Goal: Task Accomplishment & Management: Complete application form

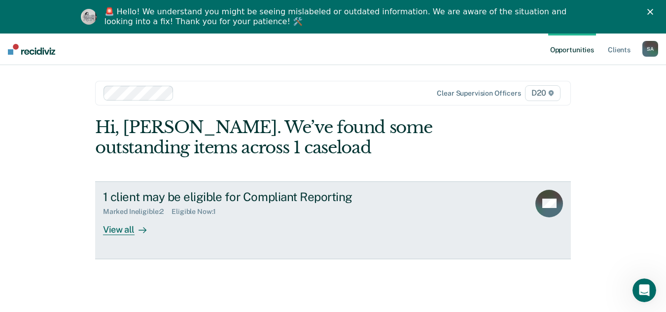
click at [213, 229] on div "1 client may be eligible for Compliant Reporting Marked Ineligible : 2 Eligible…" at bounding box center [288, 212] width 370 height 45
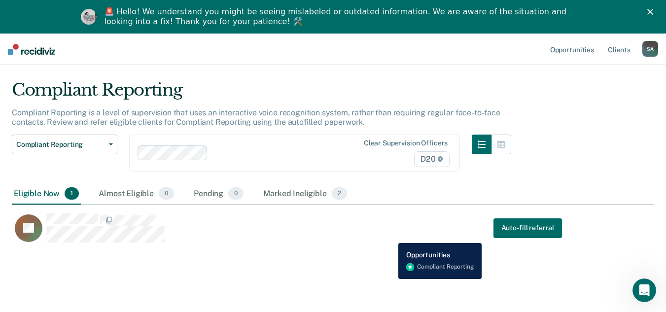
scroll to position [34, 0]
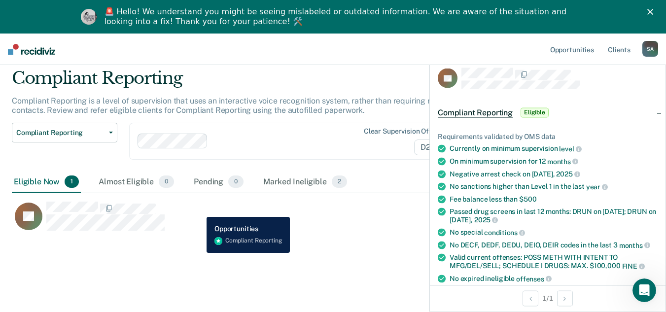
click at [199, 209] on div "TE Auto-fill referral" at bounding box center [287, 216] width 550 height 30
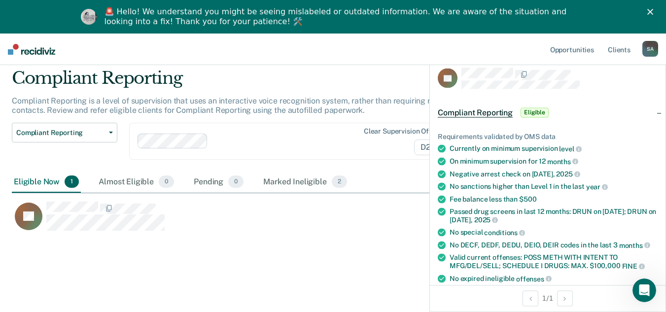
click at [333, 196] on div "TE" at bounding box center [293, 212] width 562 height 39
click at [648, 115] on div "Compliant Reporting Eligible" at bounding box center [548, 113] width 236 height 32
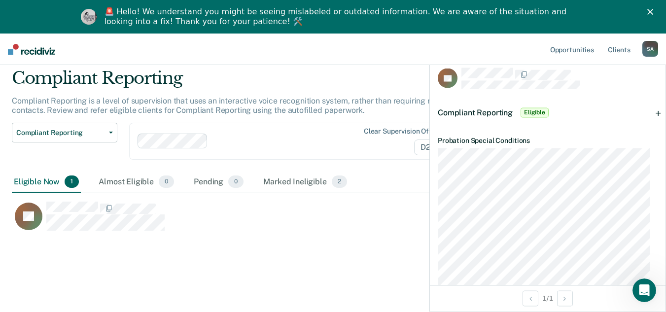
click at [648, 115] on div "Compliant Reporting Eligible" at bounding box center [548, 113] width 236 height 32
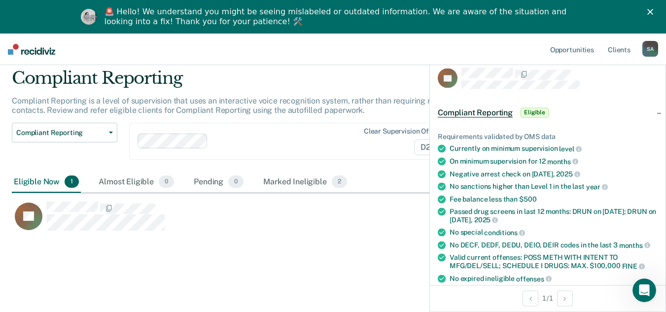
click at [375, 249] on div "Compliant Reporting Compliant Reporting is a level of supervision that uses an …" at bounding box center [333, 169] width 642 height 202
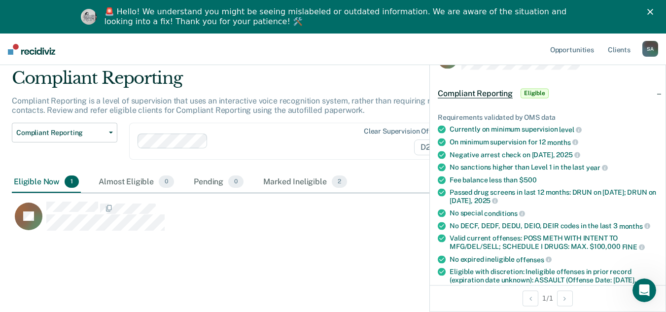
scroll to position [0, 0]
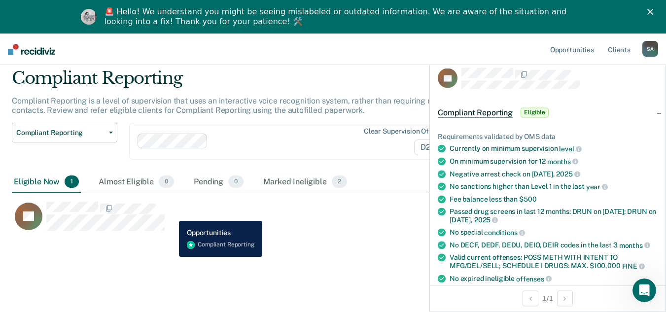
click at [171, 213] on div "TE Auto-fill referral" at bounding box center [287, 216] width 550 height 30
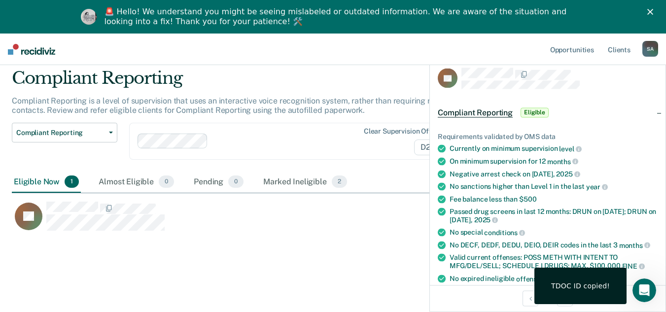
click at [528, 113] on span "Eligible" at bounding box center [534, 112] width 28 height 10
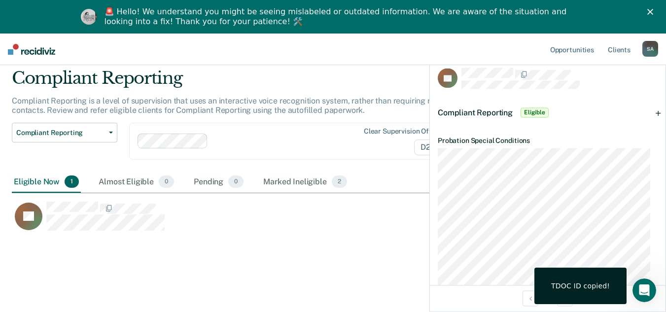
click at [427, 112] on div "Compliant Reporting is a level of supervision that uses an interactive voice re…" at bounding box center [261, 109] width 499 height 27
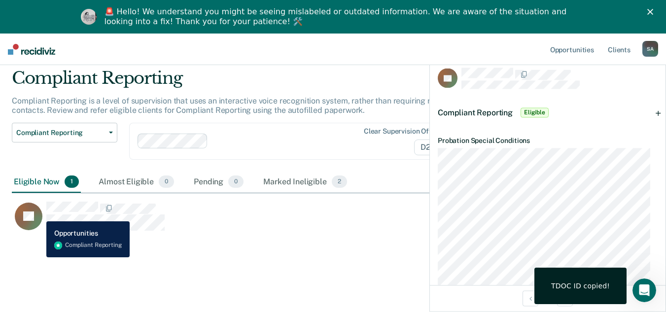
click at [39, 214] on icon "CaseloadOpportunityCell-00622790" at bounding box center [31, 228] width 44 height 41
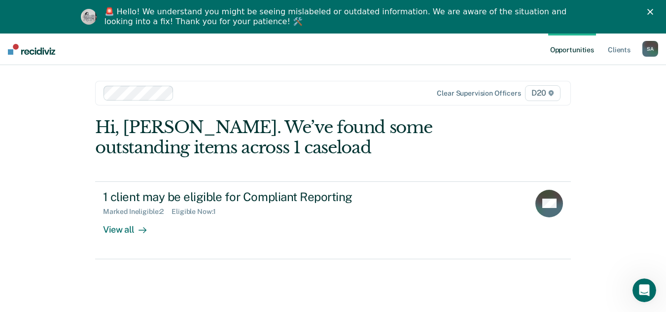
click at [653, 13] on polygon "Close" at bounding box center [650, 12] width 6 height 6
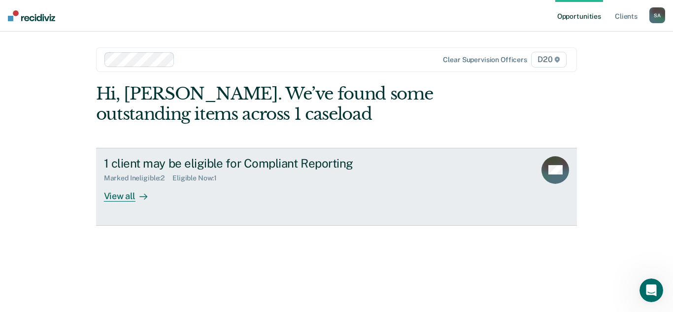
click at [165, 190] on div "1 client may be eligible for Compliant Reporting Marked Ineligible : 2 Eligible…" at bounding box center [289, 178] width 370 height 45
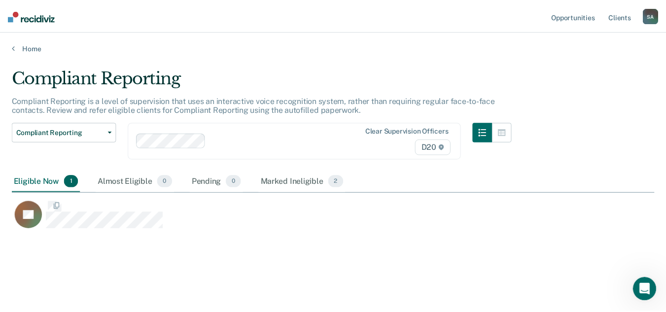
scroll to position [163, 642]
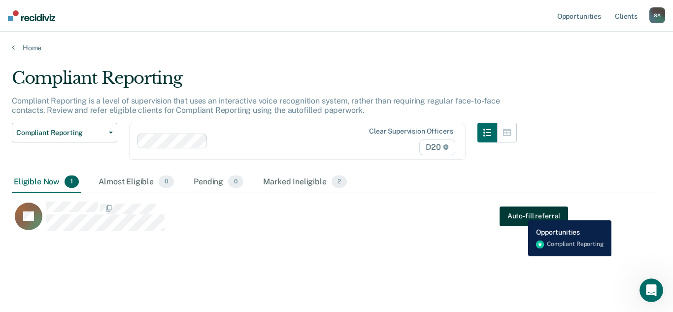
click at [521, 213] on button "Auto-fill referral" at bounding box center [534, 216] width 68 height 20
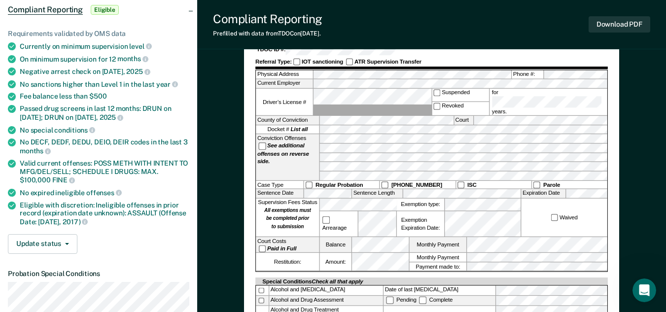
scroll to position [148, 0]
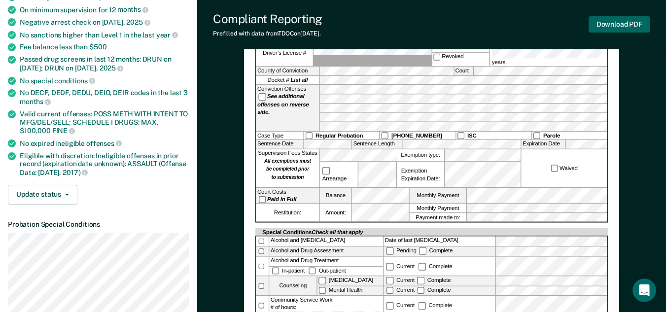
click at [603, 28] on button "Download PDF" at bounding box center [619, 24] width 62 height 16
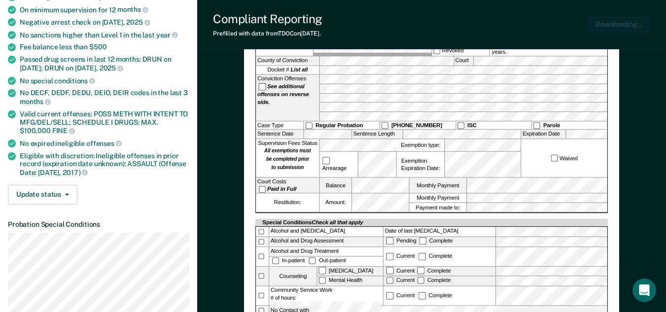
scroll to position [0, 0]
